Goal: Transaction & Acquisition: Book appointment/travel/reservation

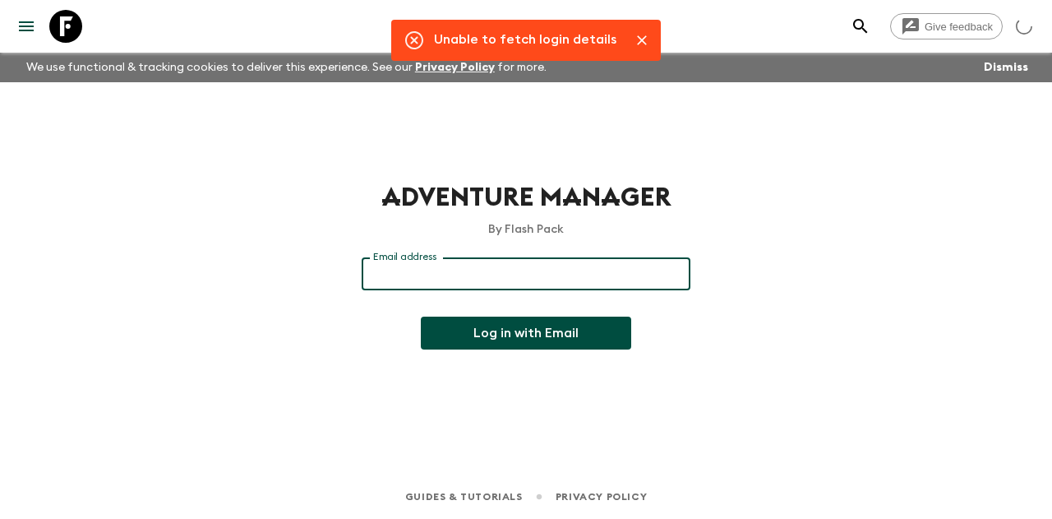
click at [490, 273] on input "Email address" at bounding box center [526, 273] width 329 height 33
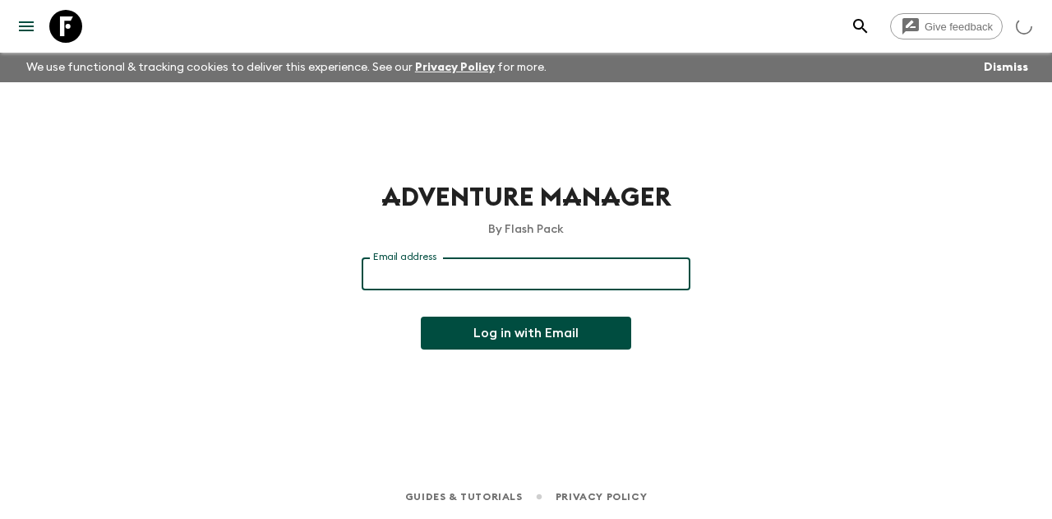
type input "[EMAIL_ADDRESS][DOMAIN_NAME]"
click at [511, 333] on button "Log in with Email" at bounding box center [526, 333] width 210 height 33
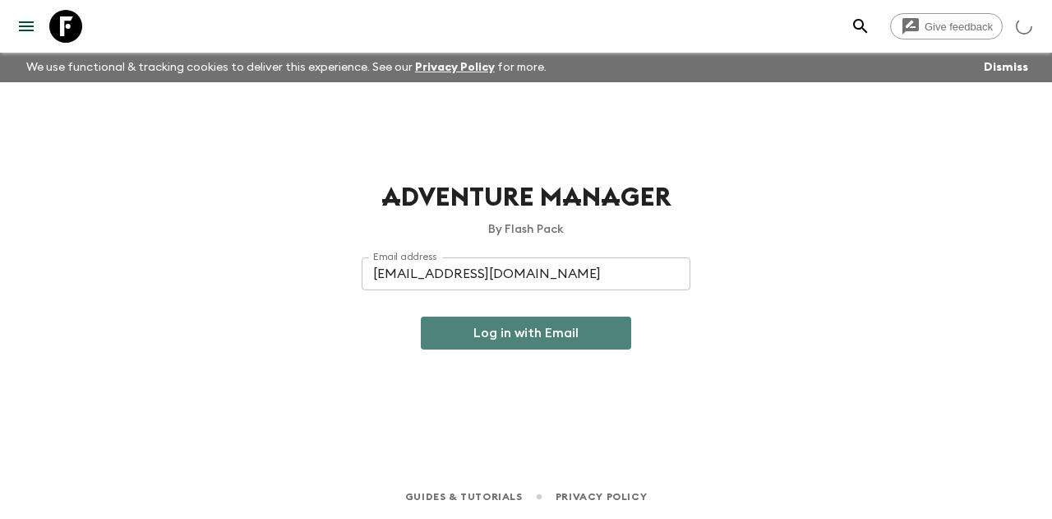
click at [544, 335] on button "Log in with Email" at bounding box center [526, 333] width 210 height 33
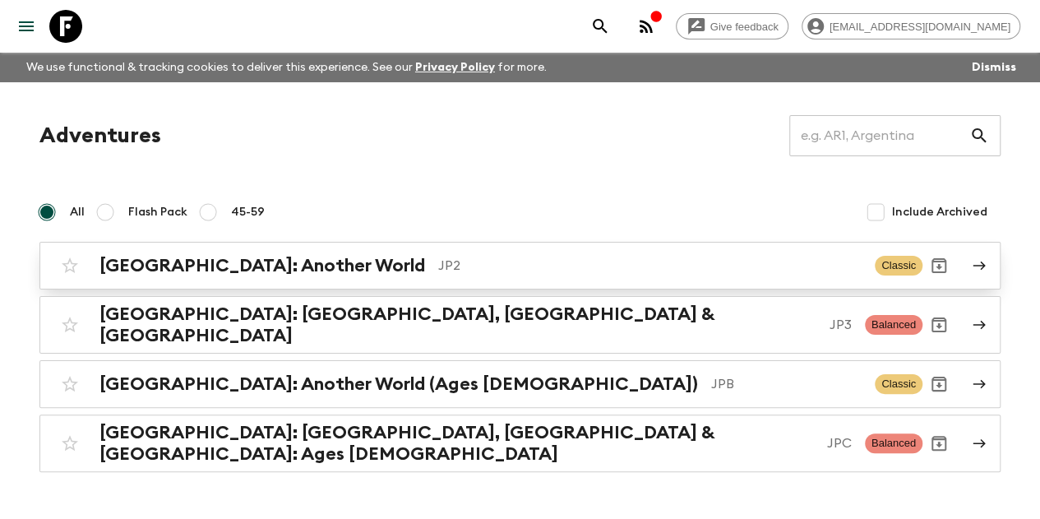
click at [438, 261] on p "JP2" at bounding box center [649, 266] width 423 height 20
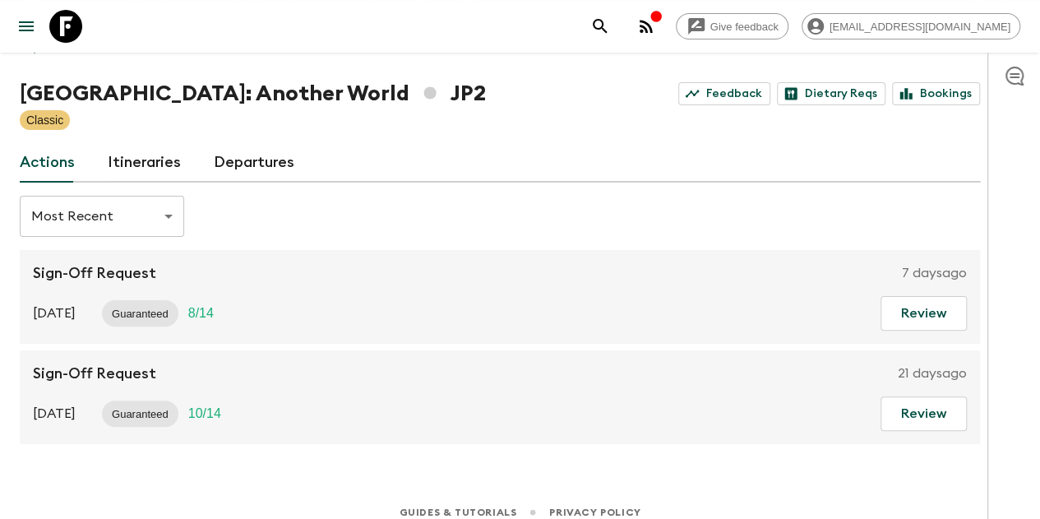
scroll to position [67, 0]
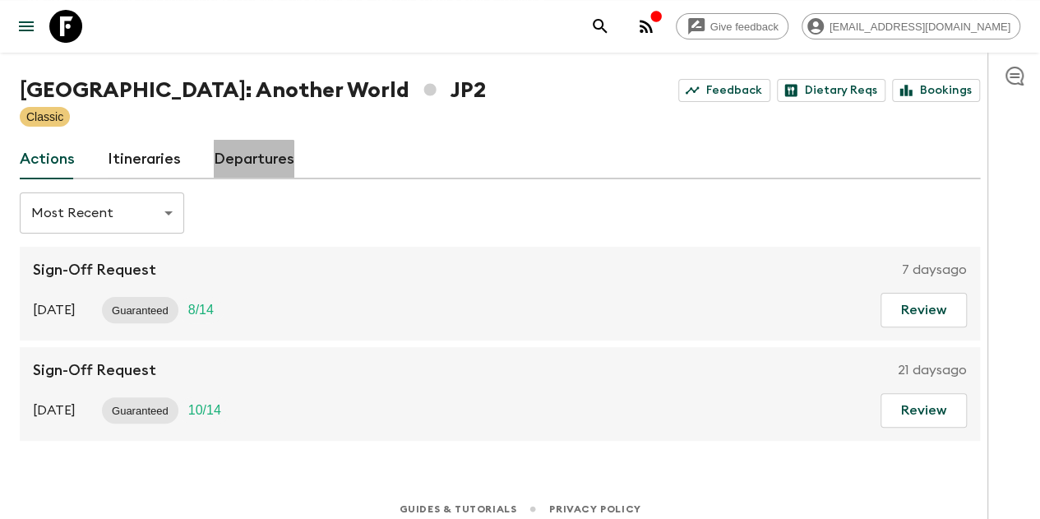
click at [267, 160] on link "Departures" at bounding box center [254, 159] width 81 height 39
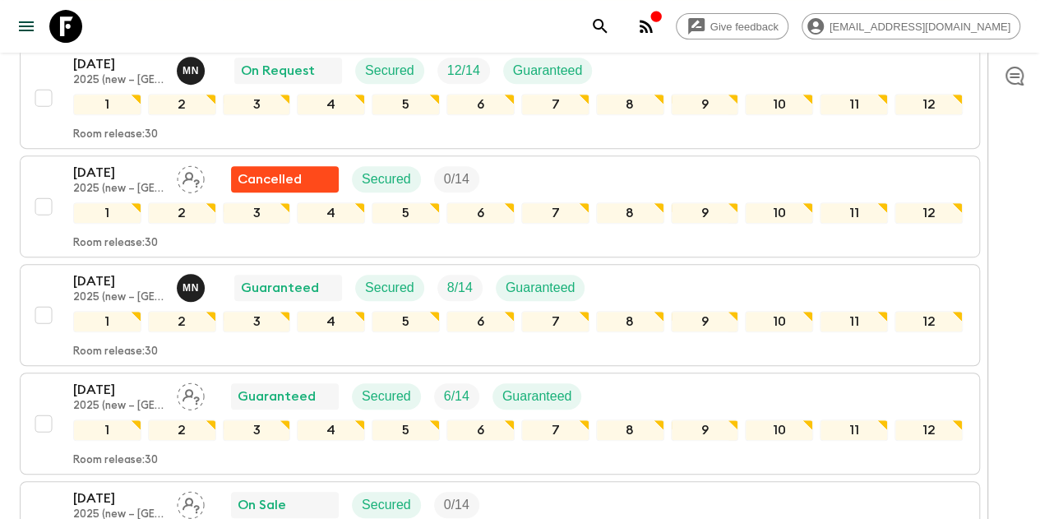
scroll to position [3503, 0]
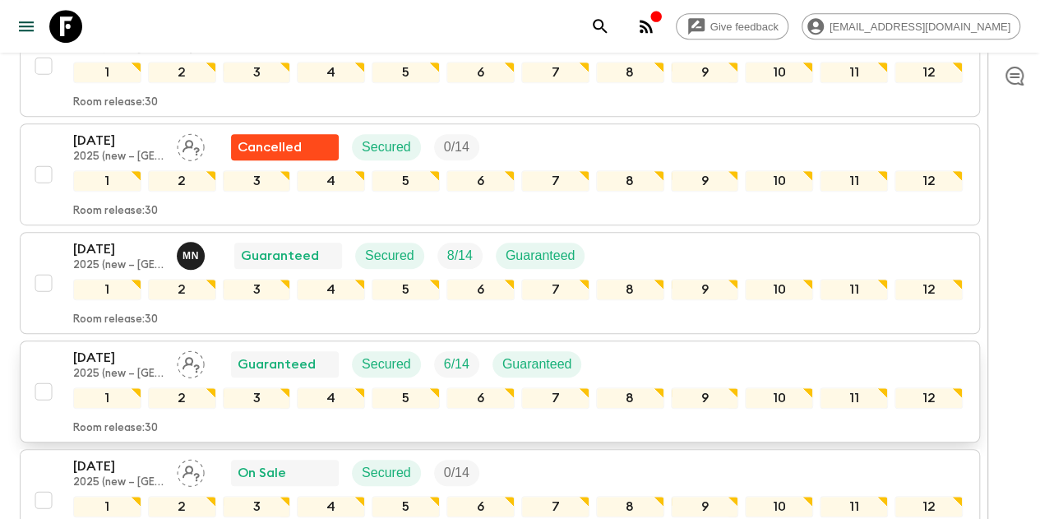
click at [155, 348] on p "[DATE]" at bounding box center [118, 358] width 90 height 20
